Goal: Task Accomplishment & Management: Complete application form

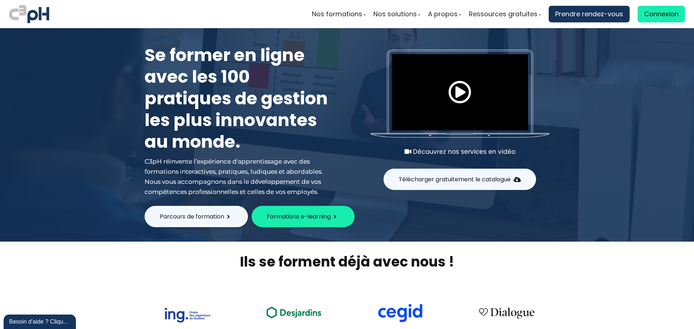
click at [427, 13] on ul "Nos formations Parcours gestionnaire Parcours employés Nos formations e-learnin…" at bounding box center [498, 14] width 373 height 17
click at [427, 14] on link "Connexion" at bounding box center [661, 14] width 47 height 17
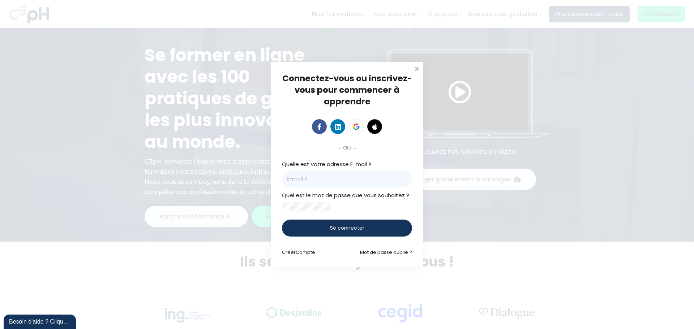
click at [335, 173] on input "email" at bounding box center [347, 179] width 130 height 17
type input "frederic.bellavance@et.eurofinsca.com"
click at [294, 130] on div at bounding box center [347, 126] width 130 height 17
click at [327, 198] on div "Se connecter" at bounding box center [347, 228] width 130 height 17
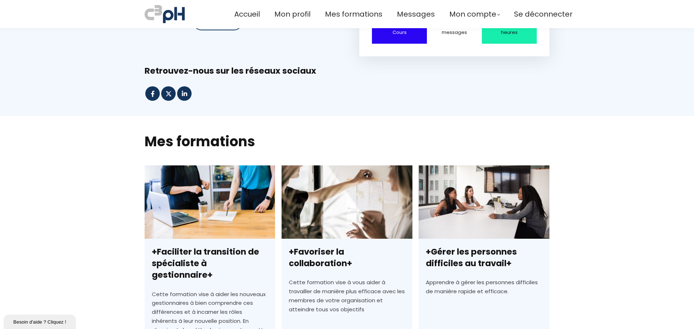
scroll to position [217, 0]
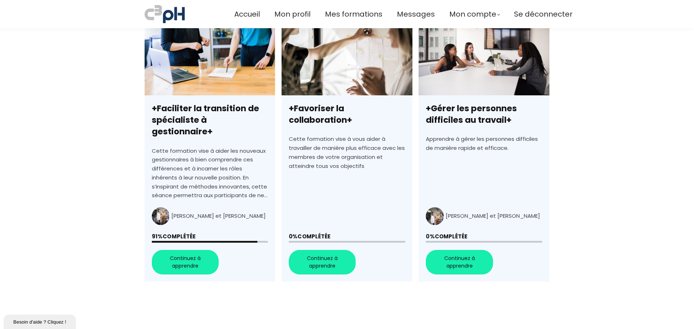
click at [187, 252] on link "+Faciliter la transition de spécialiste à gestionnaire+" at bounding box center [210, 152] width 131 height 260
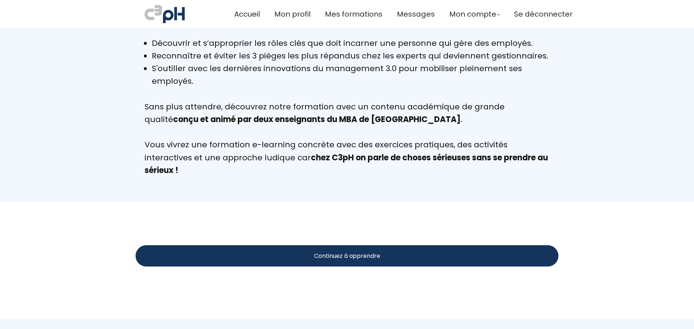
scroll to position [745, 0]
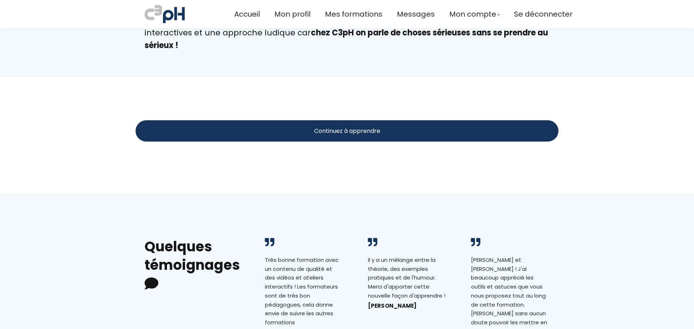
drag, startPoint x: 304, startPoint y: 134, endPoint x: 313, endPoint y: 132, distance: 9.2
click at [304, 134] on div "Continuez à apprendre" at bounding box center [347, 130] width 423 height 21
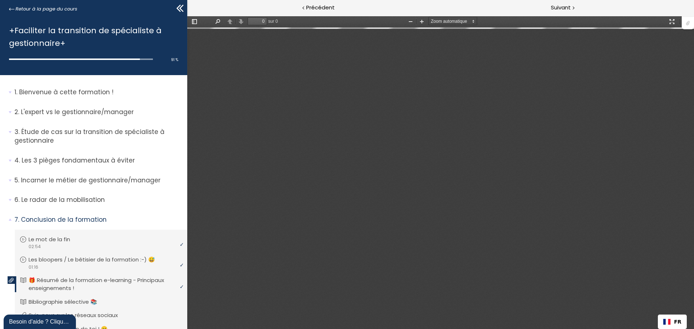
type input "1"
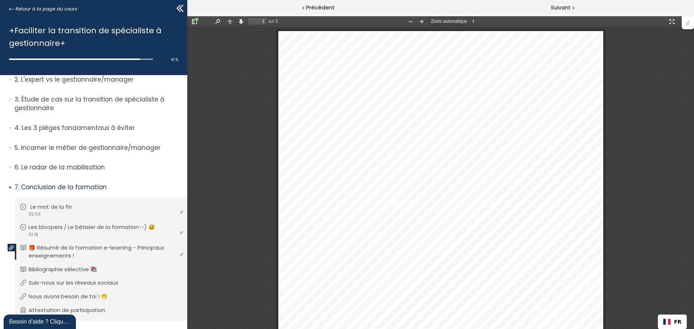
scroll to position [55, 0]
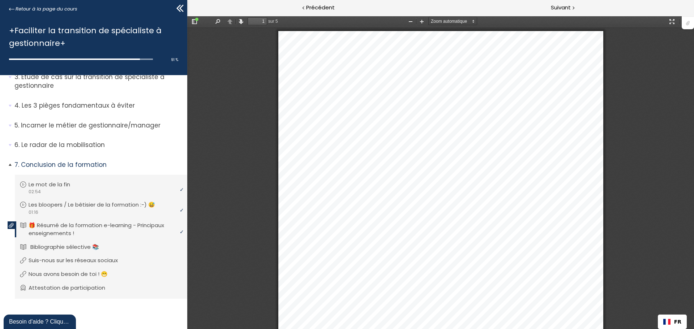
click at [67, 248] on p "Bibliographie sélective 📚" at bounding box center [70, 247] width 80 height 8
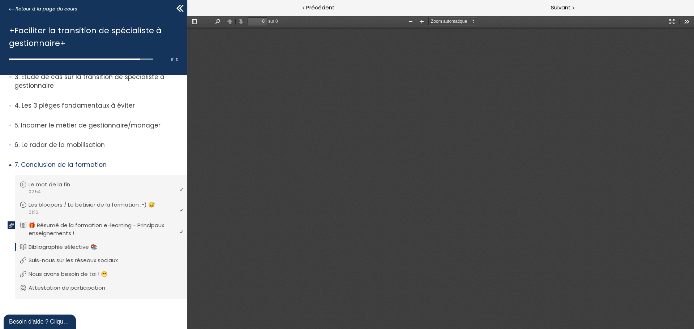
type input "1"
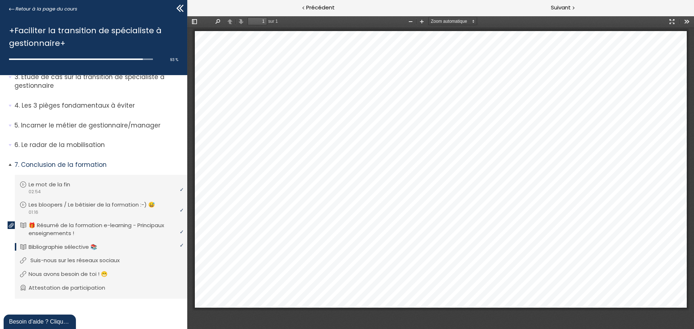
click at [69, 259] on p "Suis-nous sur les réseaux sociaux" at bounding box center [80, 261] width 100 height 8
click at [73, 274] on p "Nous avons besoin de toi ! 😁" at bounding box center [75, 275] width 90 height 8
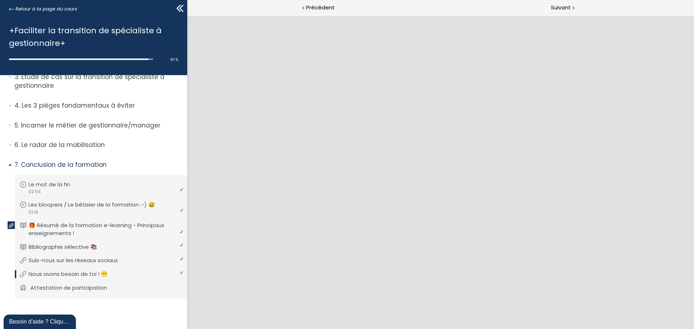
click at [87, 290] on p "Attestation de participation" at bounding box center [74, 288] width 88 height 8
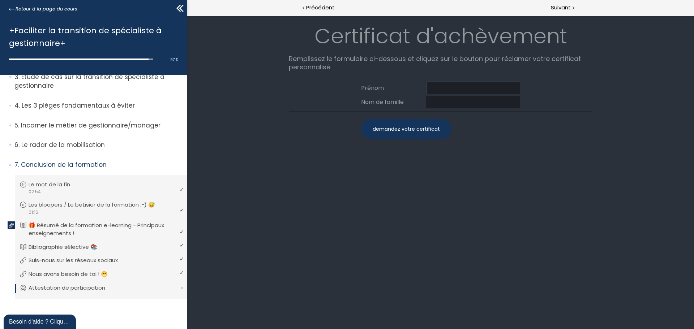
click at [455, 90] on input at bounding box center [473, 88] width 94 height 13
type input "Frédéric"
type input "Bellavance"
click at [401, 133] on div "demandez votre certificat" at bounding box center [406, 129] width 90 height 20
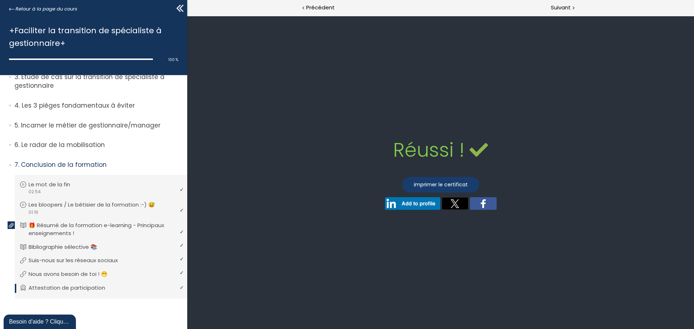
click at [424, 186] on link "imprimer le certificat" at bounding box center [441, 185] width 77 height 16
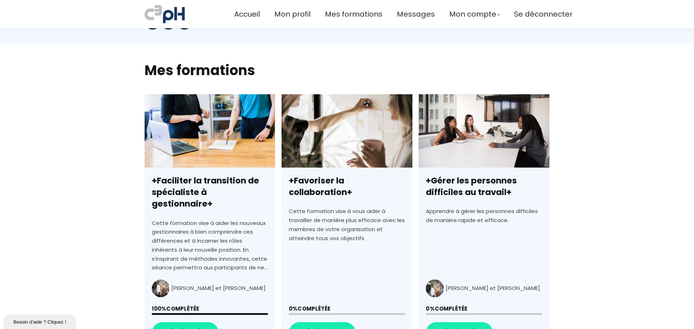
scroll to position [217, 0]
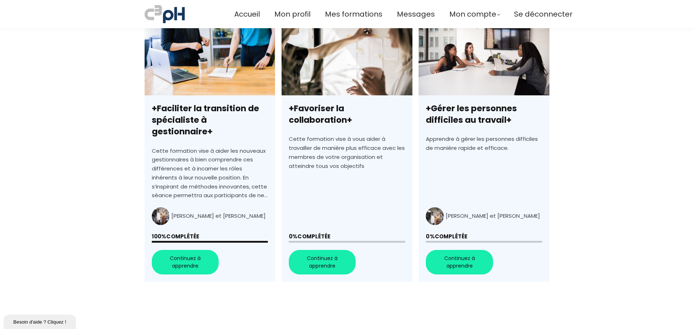
click at [324, 251] on link "+Favoriser la collaboration+" at bounding box center [347, 152] width 131 height 260
